Goal: Task Accomplishment & Management: Complete application form

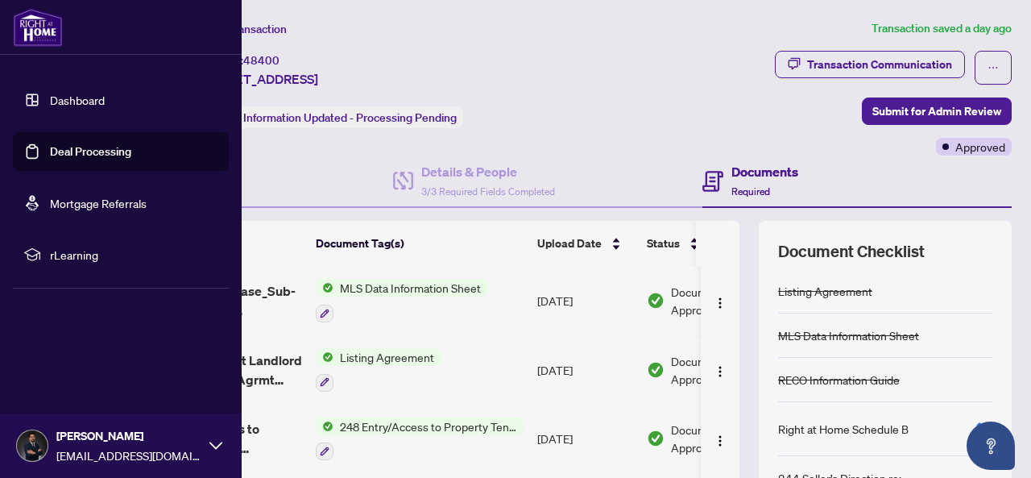
click at [55, 150] on link "Deal Processing" at bounding box center [90, 151] width 81 height 14
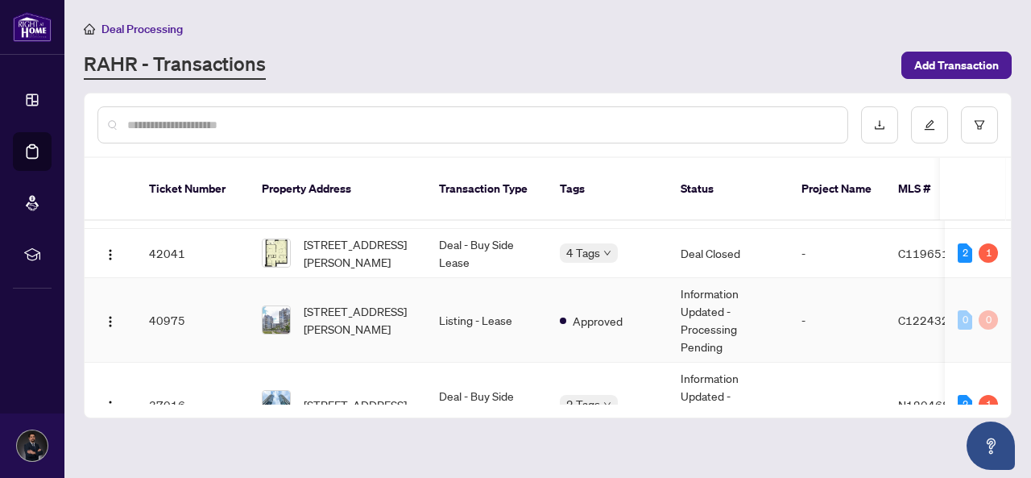
scroll to position [242, 0]
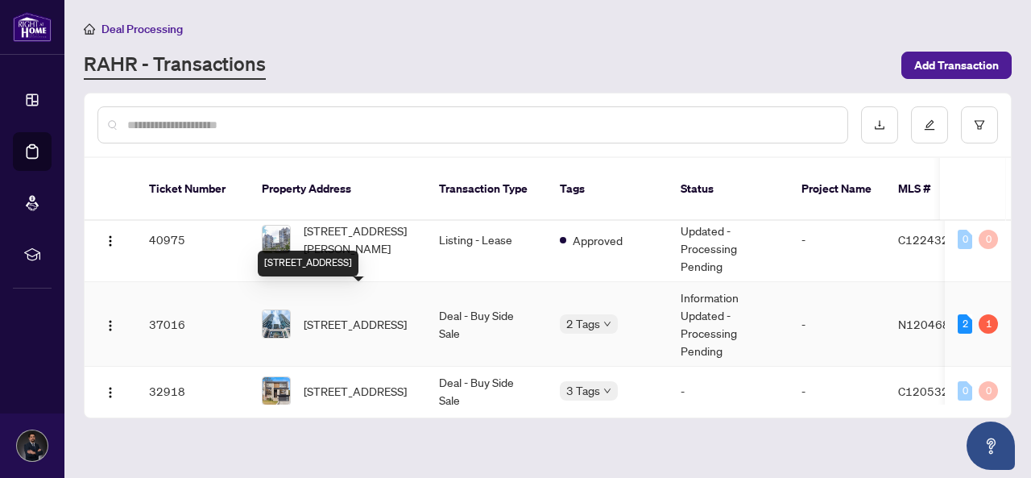
click at [322, 315] on span "[STREET_ADDRESS]" at bounding box center [355, 324] width 103 height 18
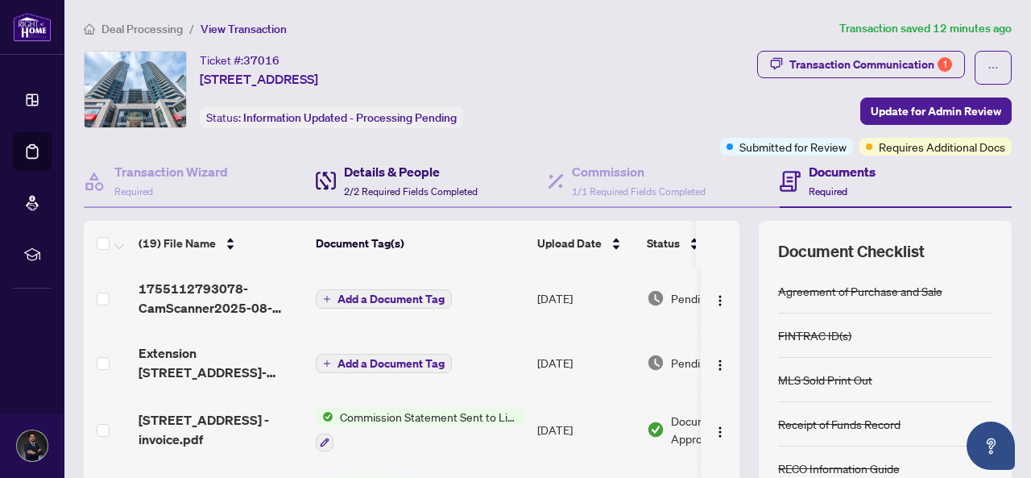
click at [403, 164] on h4 "Details & People" at bounding box center [411, 171] width 134 height 19
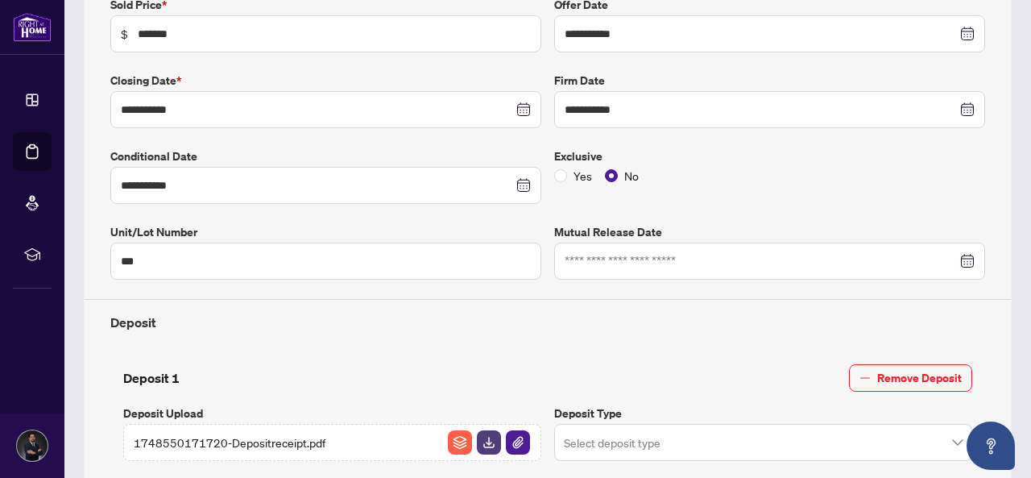
type input "**********"
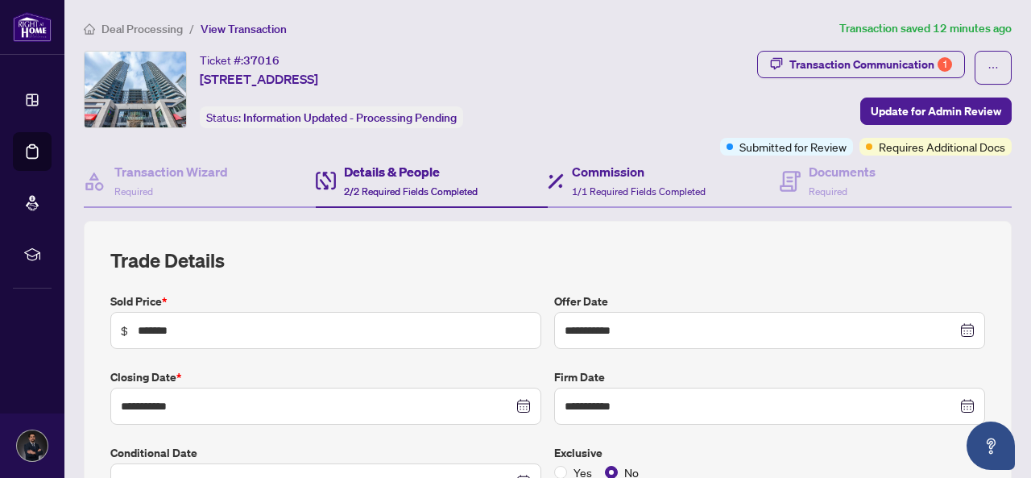
click at [767, 174] on div "Commission 1/1 Required Fields Completed" at bounding box center [664, 181] width 232 height 52
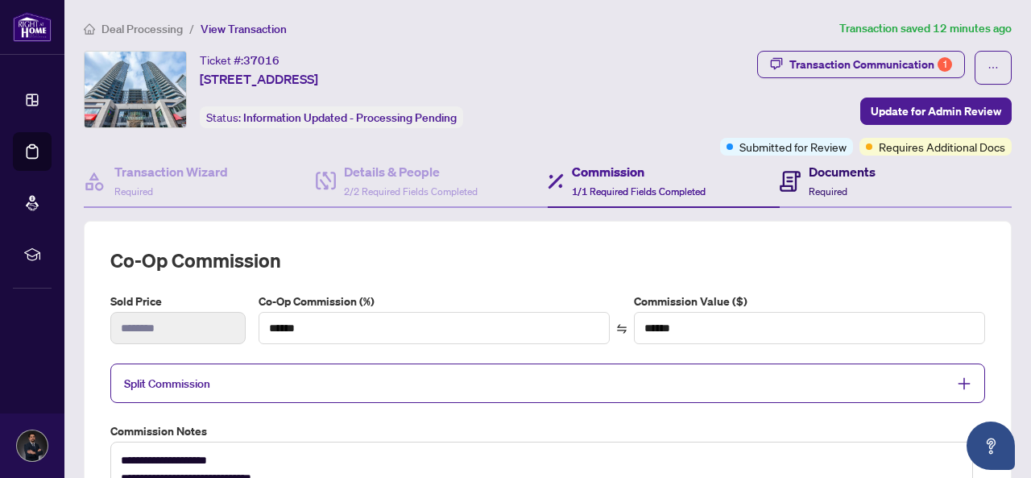
click at [833, 167] on h4 "Documents" at bounding box center [842, 171] width 67 height 19
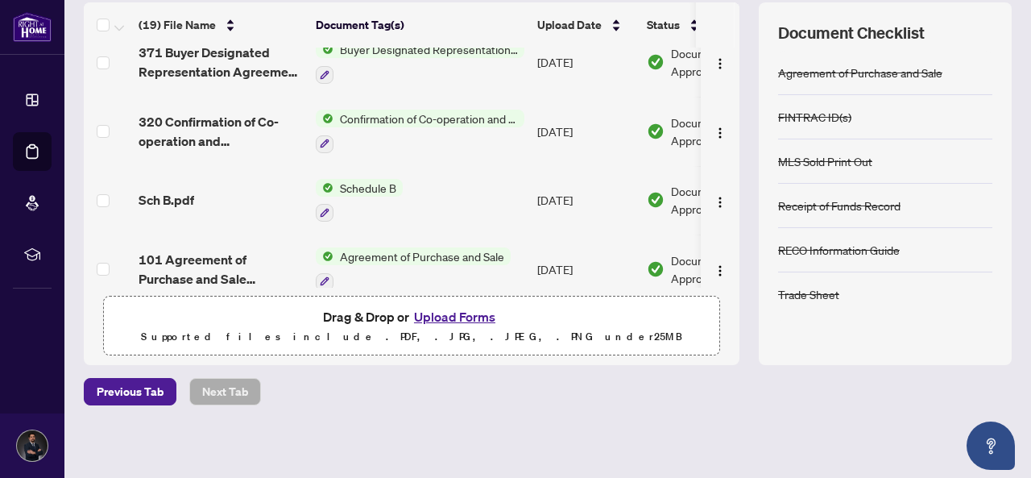
scroll to position [1046, 0]
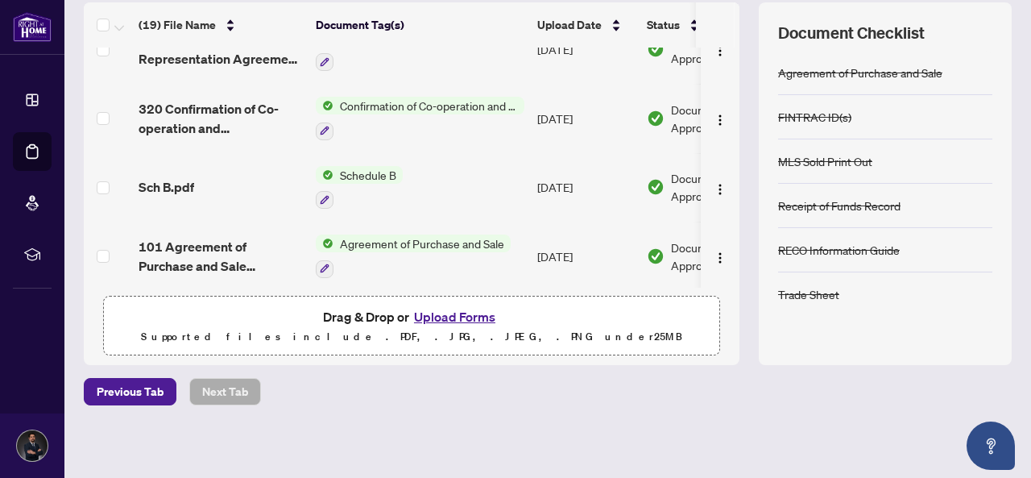
click at [469, 309] on button "Upload Forms" at bounding box center [454, 316] width 91 height 21
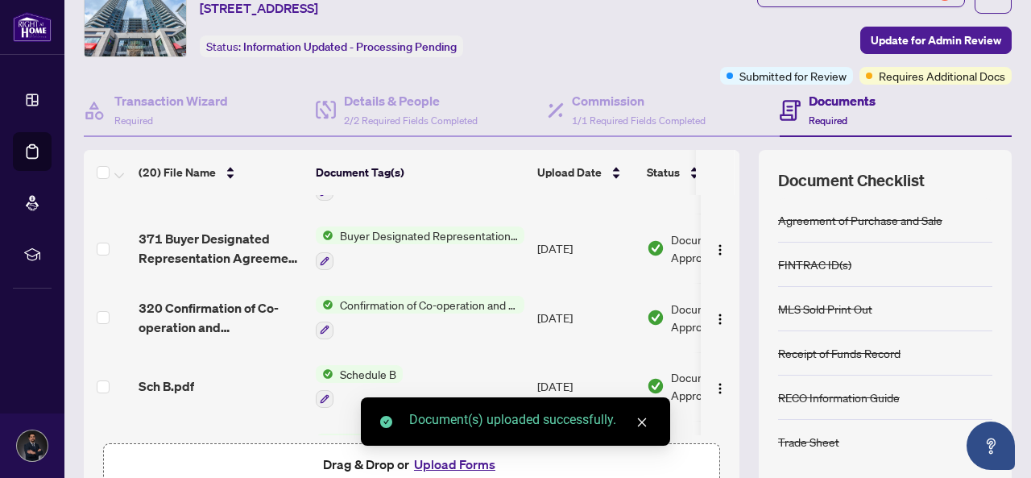
scroll to position [0, 0]
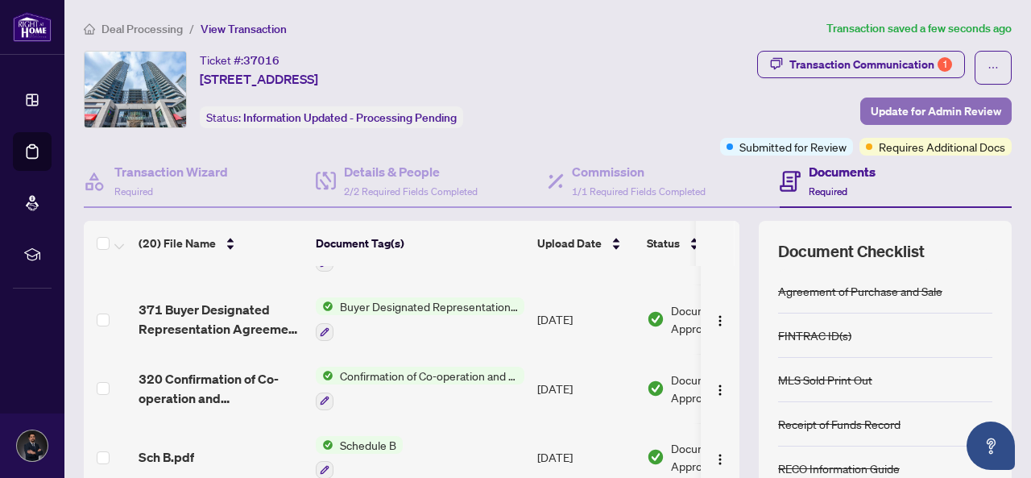
click at [916, 107] on span "Update for Admin Review" at bounding box center [936, 111] width 130 height 26
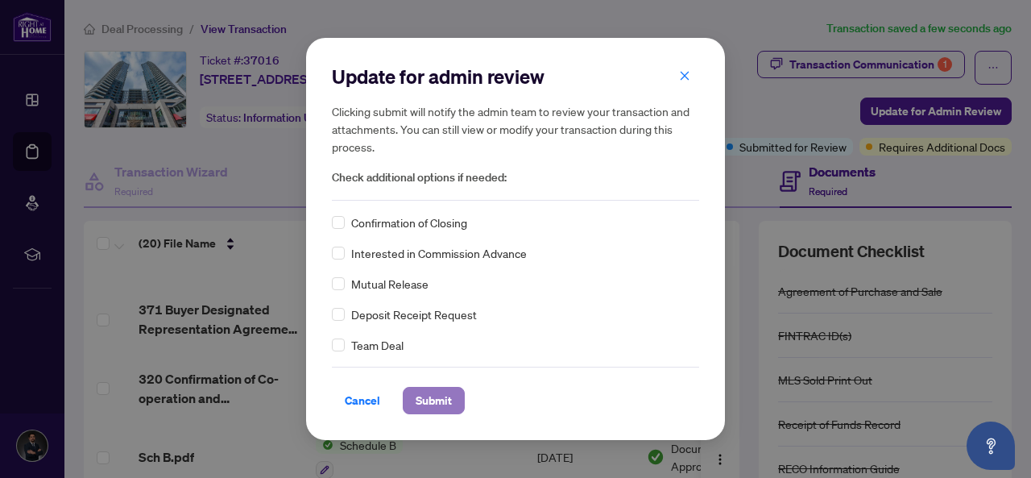
click at [443, 391] on span "Submit" at bounding box center [434, 400] width 36 height 26
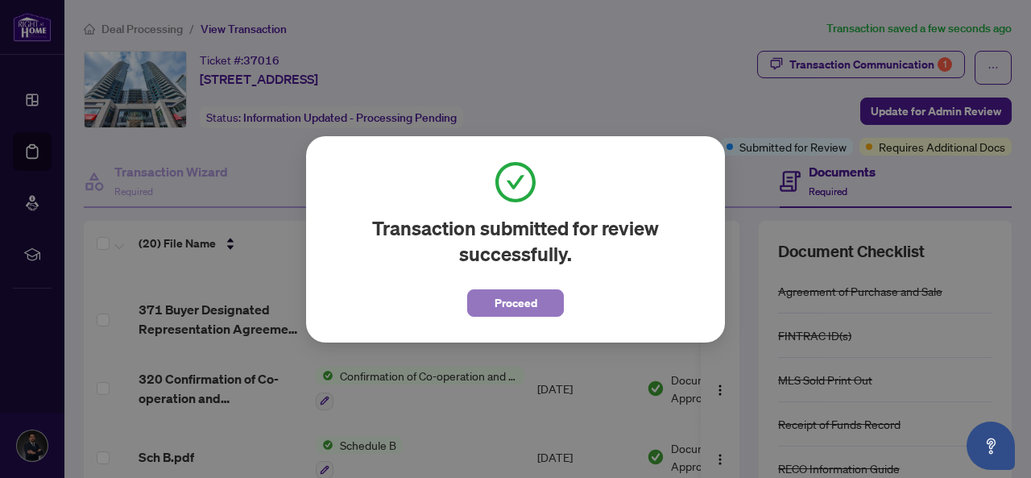
click at [528, 304] on span "Proceed" at bounding box center [516, 303] width 43 height 26
